Goal: Task Accomplishment & Management: Use online tool/utility

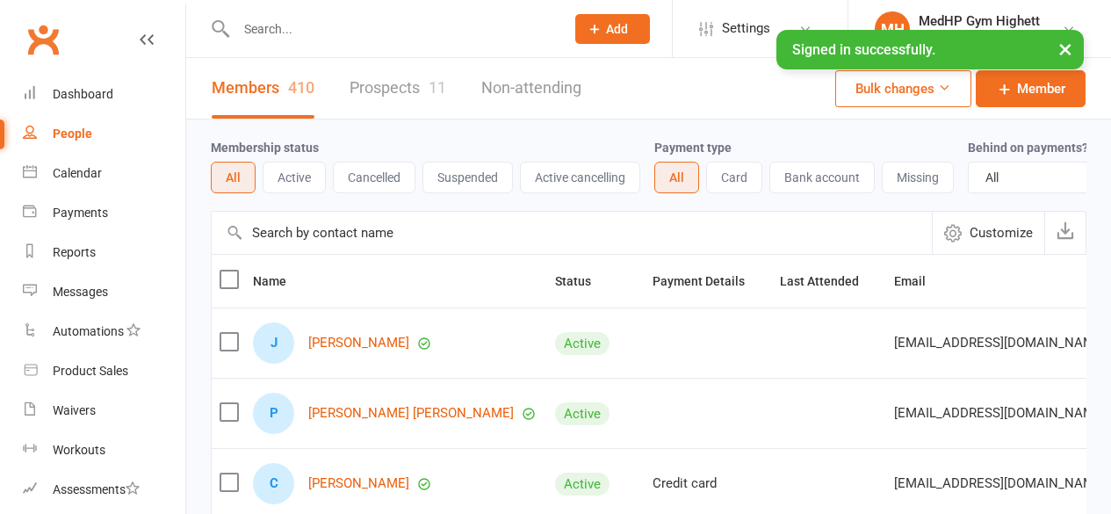
select select "100"
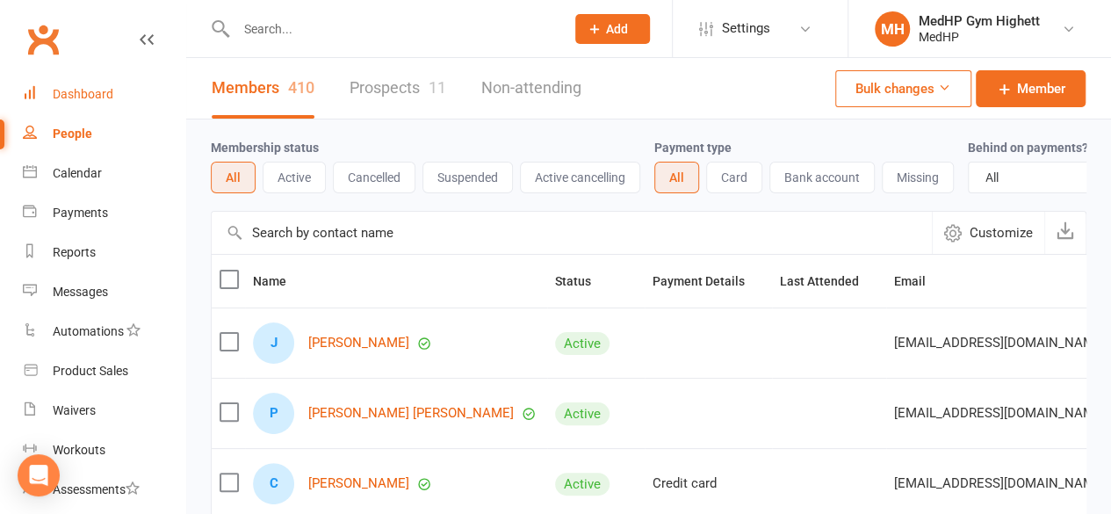
click at [90, 112] on link "Dashboard" at bounding box center [104, 95] width 162 height 40
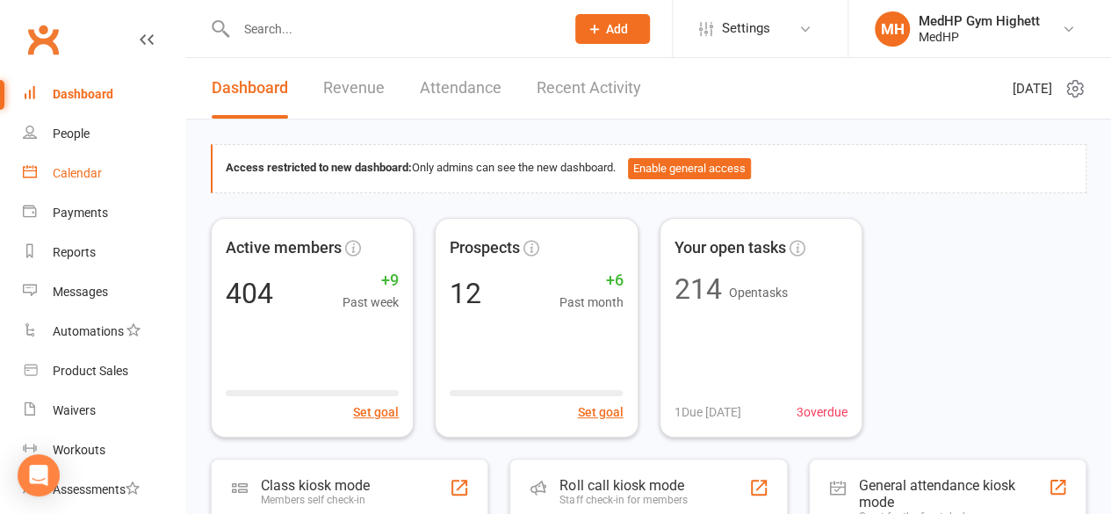
click at [105, 169] on link "Calendar" at bounding box center [104, 174] width 162 height 40
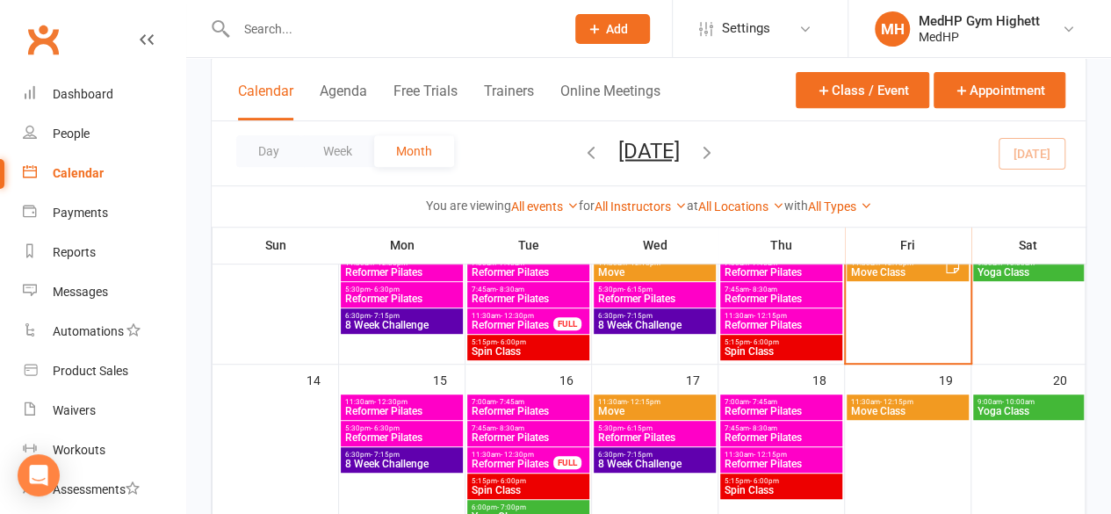
scroll to position [283, 0]
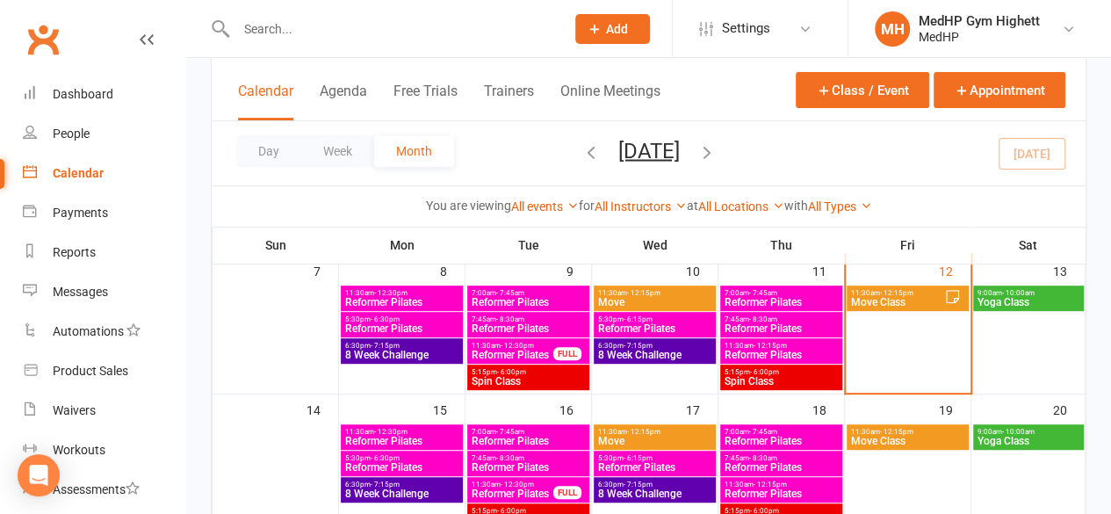
click at [892, 297] on span "Move Class" at bounding box center [897, 302] width 94 height 11
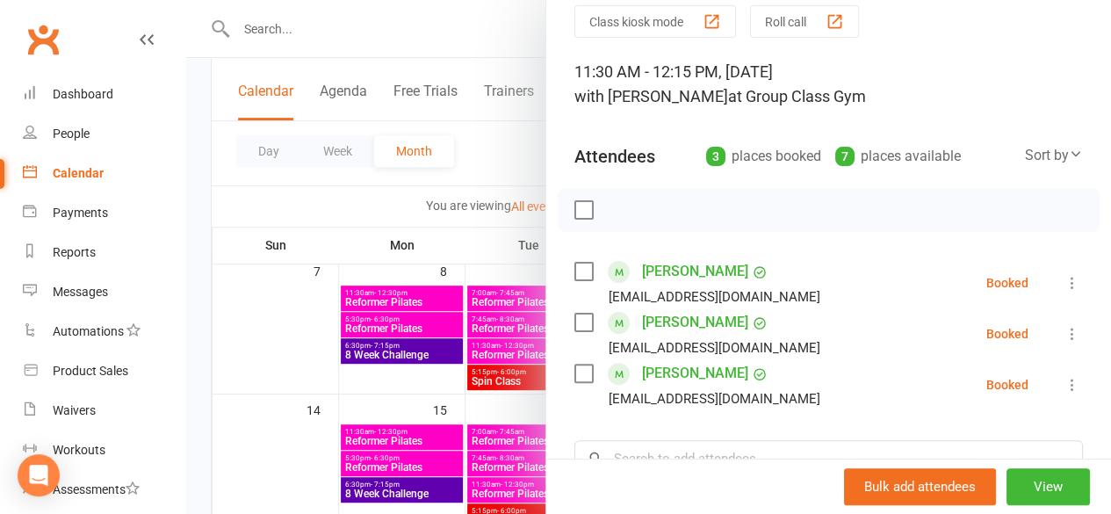
scroll to position [70, 0]
click at [1063, 283] on icon at bounding box center [1072, 282] width 18 height 18
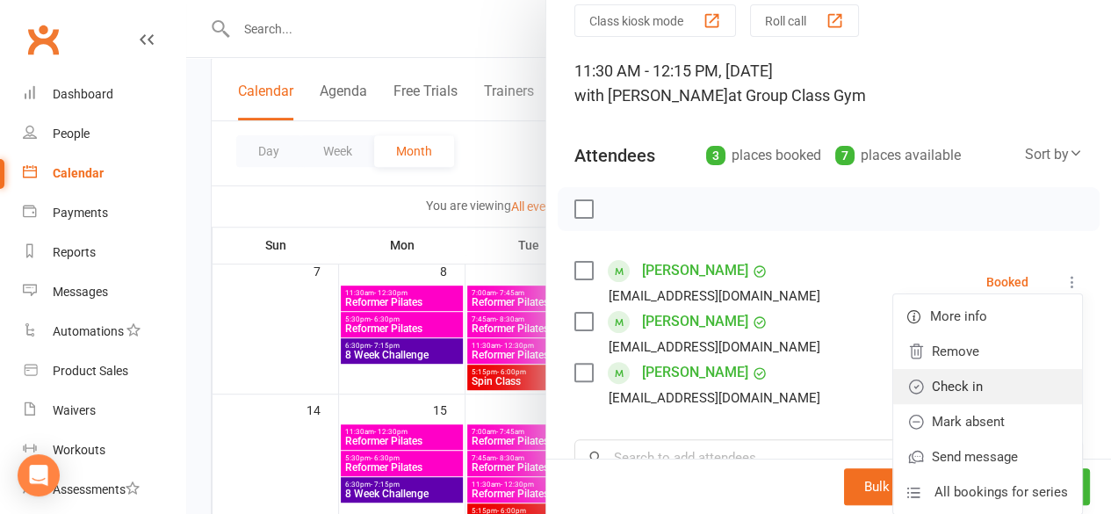
click at [1000, 382] on link "Check in" at bounding box center [987, 386] width 189 height 35
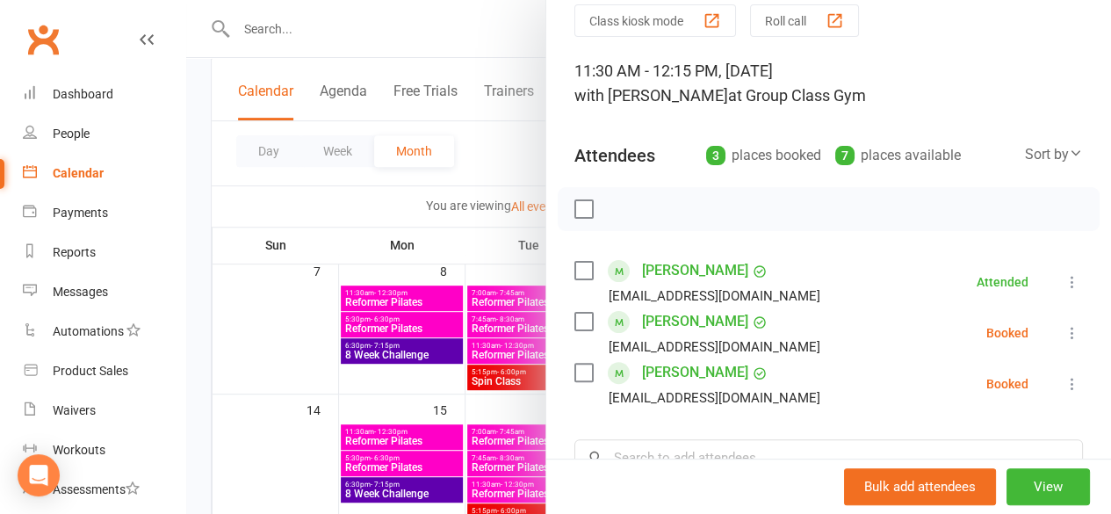
click at [1063, 339] on icon at bounding box center [1072, 333] width 18 height 18
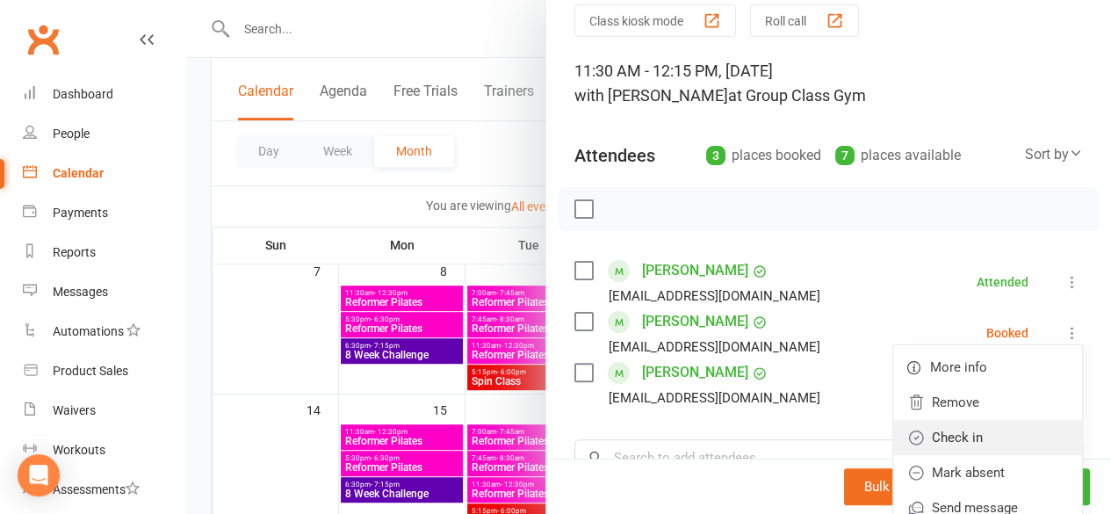
click at [995, 436] on link "Check in" at bounding box center [987, 437] width 189 height 35
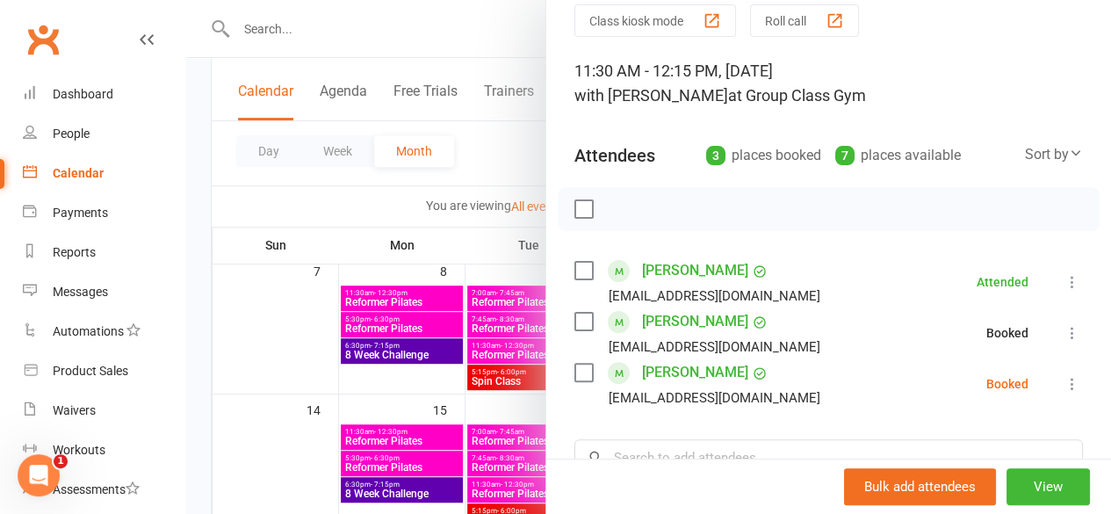
scroll to position [0, 0]
click at [1063, 391] on icon at bounding box center [1072, 384] width 18 height 18
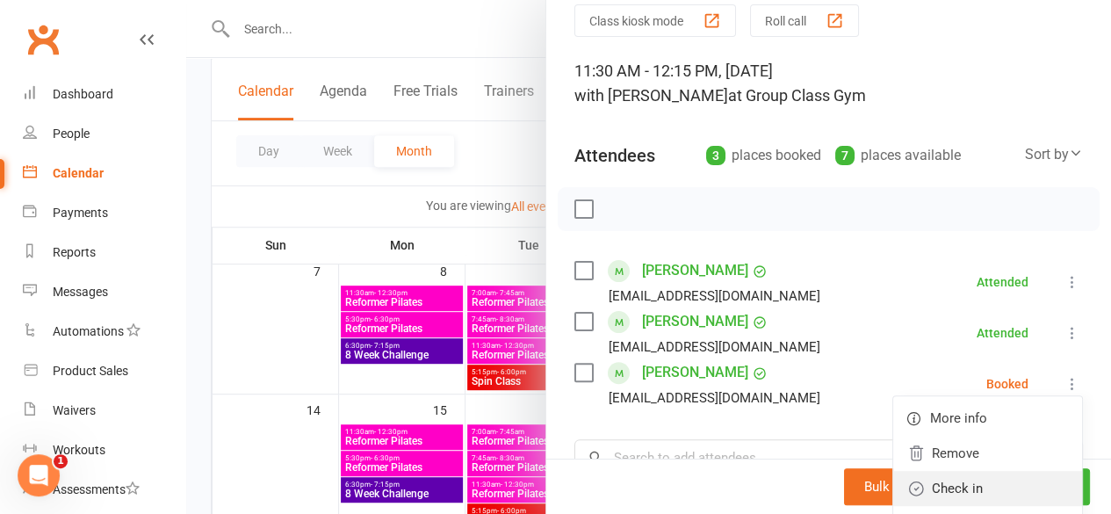
click at [1002, 494] on link "Check in" at bounding box center [987, 488] width 189 height 35
